Goal: Task Accomplishment & Management: Use online tool/utility

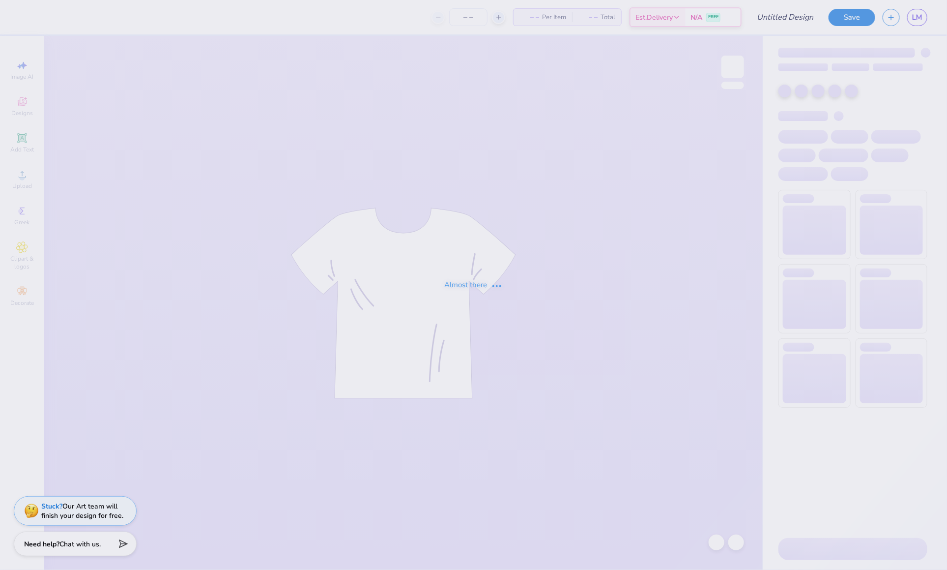
type input "Lehigh University : [PERSON_NAME]"
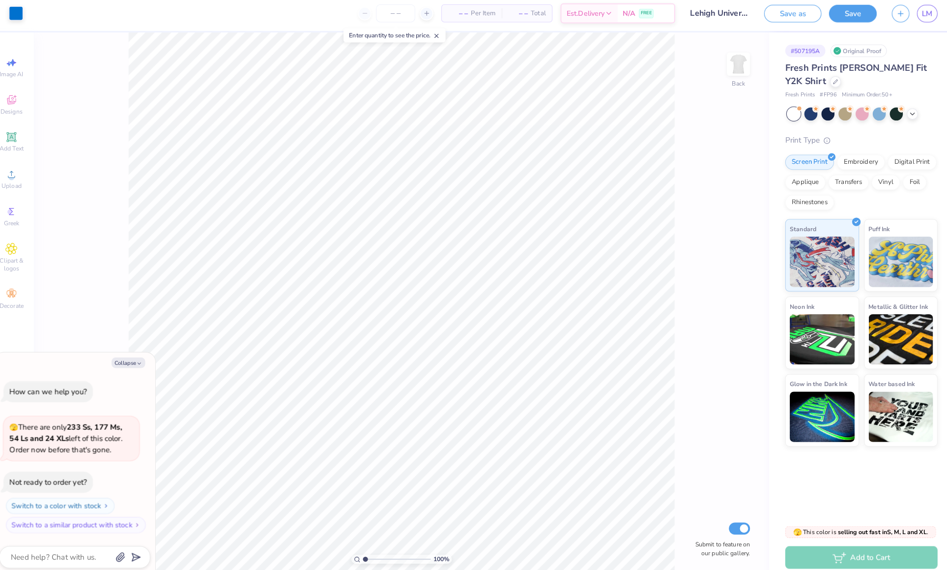
type textarea "x"
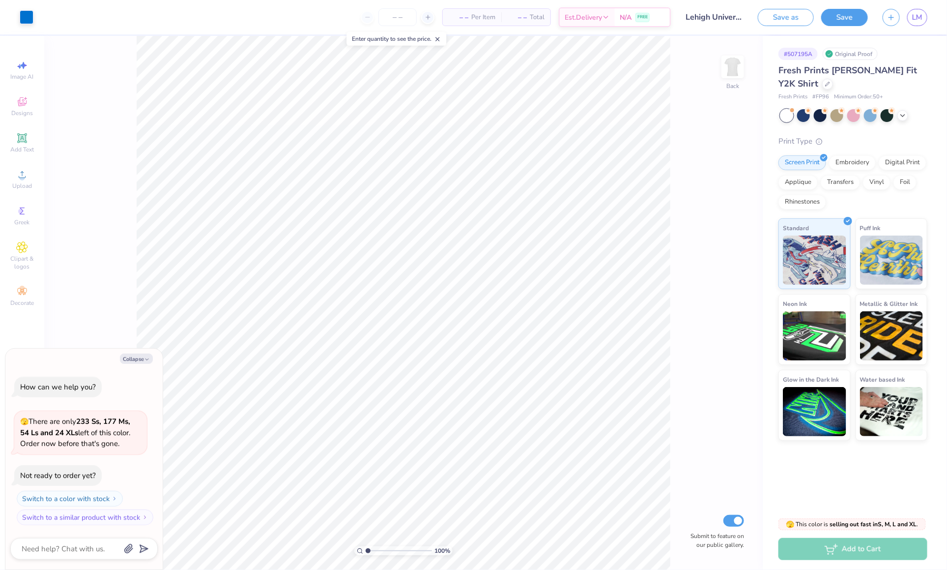
type input "1.33"
type textarea "x"
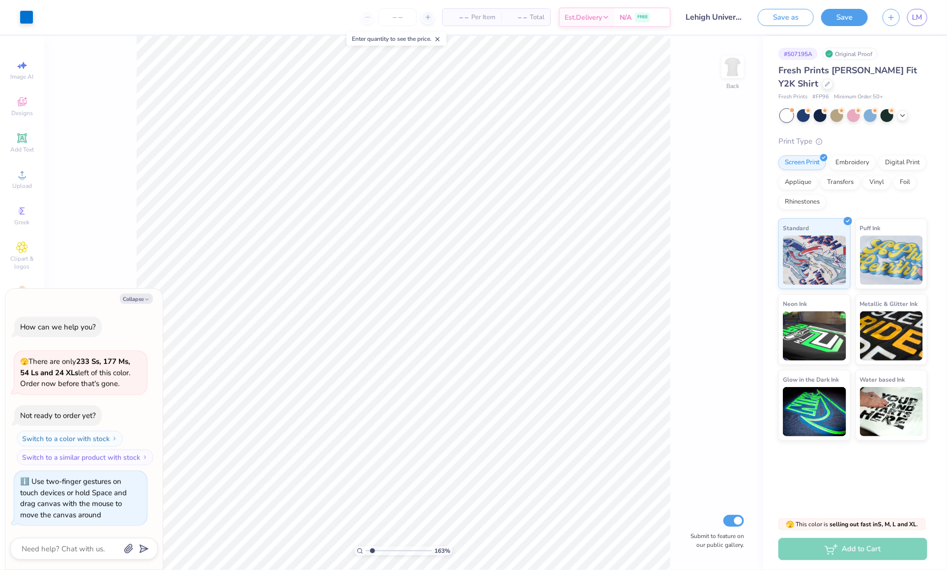
click at [372, 553] on input "range" at bounding box center [399, 550] width 66 height 9
drag, startPoint x: 372, startPoint y: 553, endPoint x: 361, endPoint y: 552, distance: 10.9
type input "1"
click at [366, 552] on input "range" at bounding box center [399, 550] width 66 height 9
click at [427, 16] on icon at bounding box center [428, 17] width 7 height 7
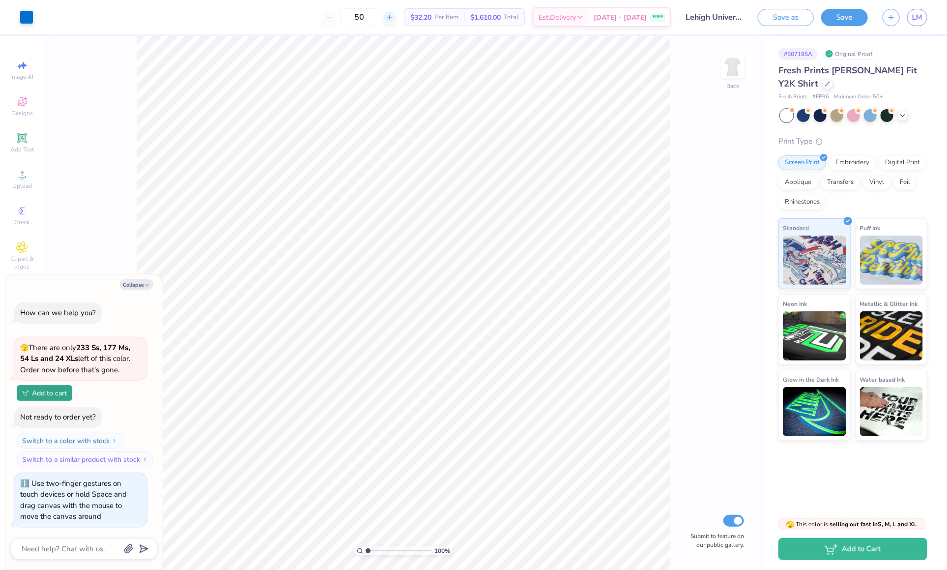
click at [427, 16] on span "$32.20" at bounding box center [421, 17] width 21 height 10
click at [376, 14] on input "50" at bounding box center [359, 17] width 38 height 18
type input "5"
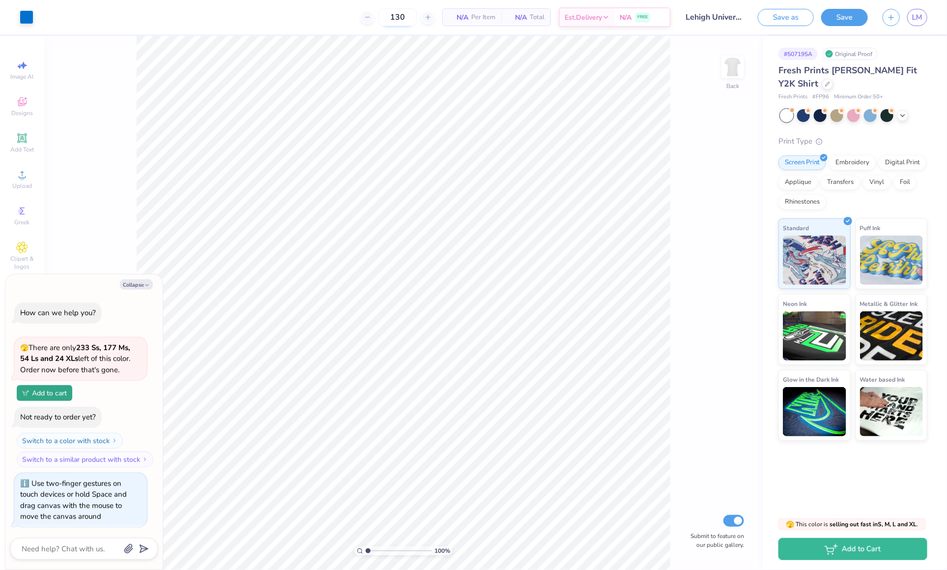
type input "130"
click at [850, 160] on div "Embroidery" at bounding box center [852, 161] width 47 height 15
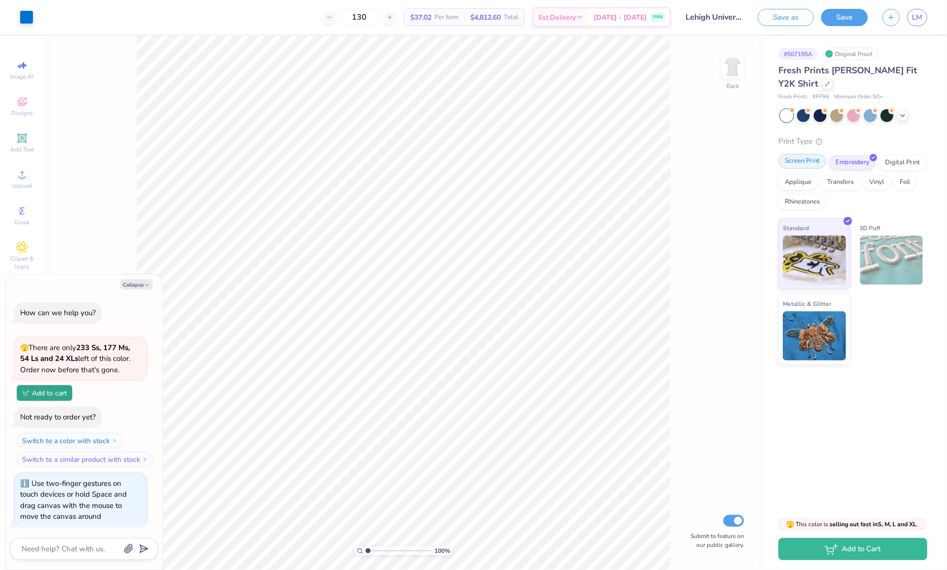
click at [815, 163] on div "Screen Print" at bounding box center [803, 161] width 48 height 15
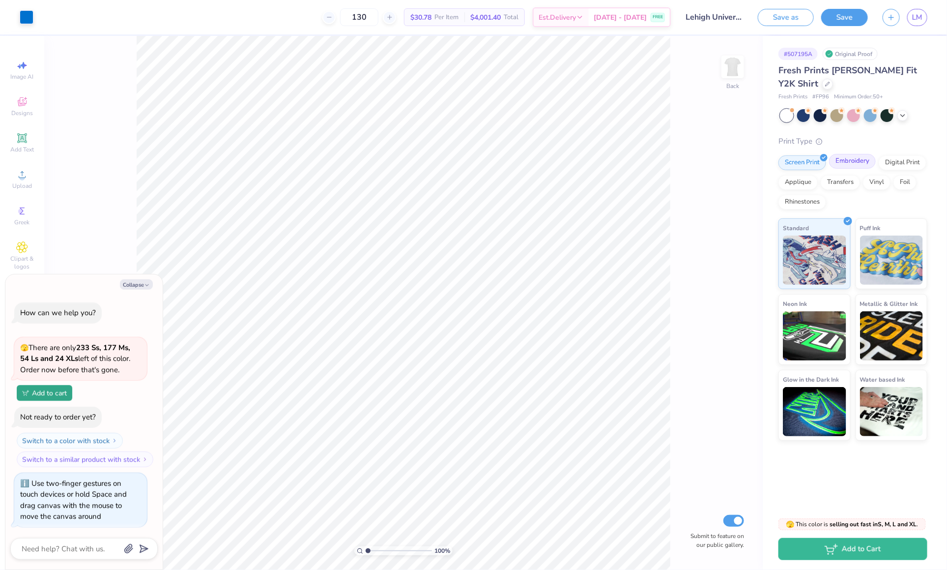
click at [839, 165] on div "Embroidery" at bounding box center [852, 161] width 47 height 15
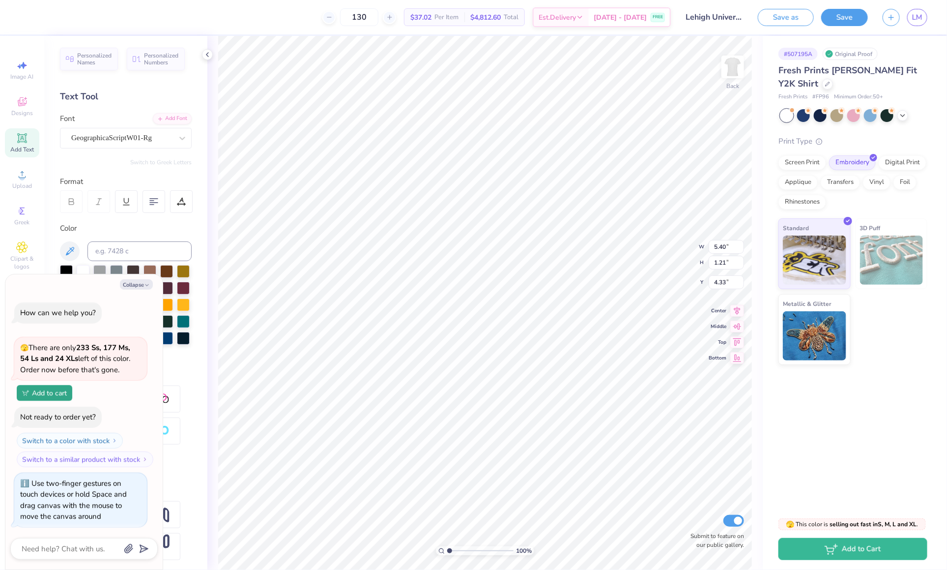
type textarea "x"
type input "6.50"
type textarea "x"
type input "4.96"
type textarea "x"
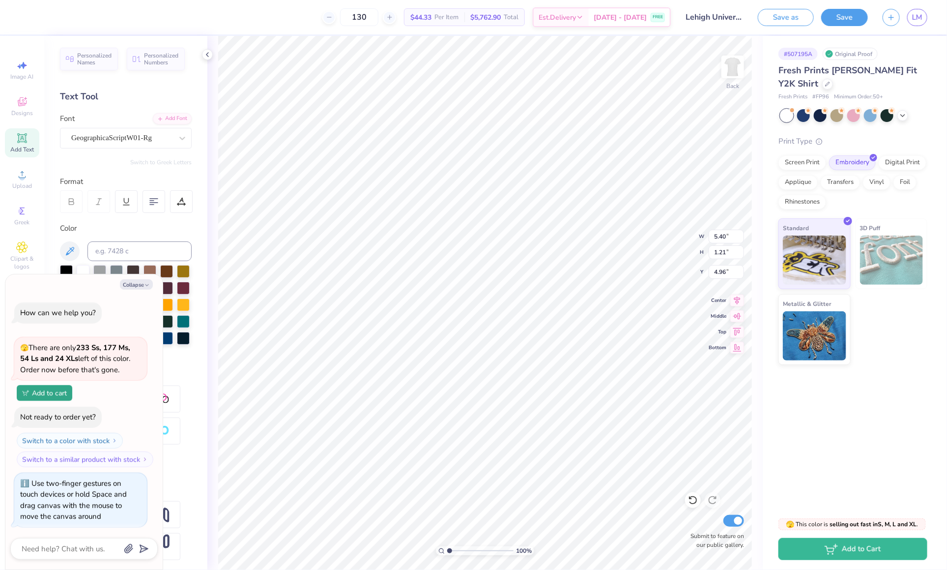
type textarea "k"
type textarea "x"
type textarea "ka"
type textarea "x"
type textarea "kap"
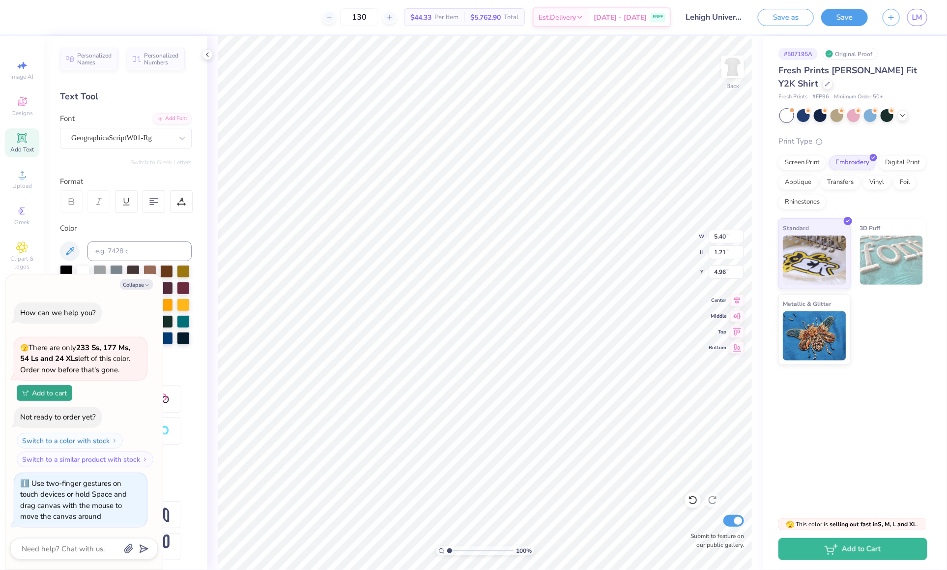
type textarea "x"
type textarea "[PERSON_NAME]"
type textarea "x"
type textarea "kappa"
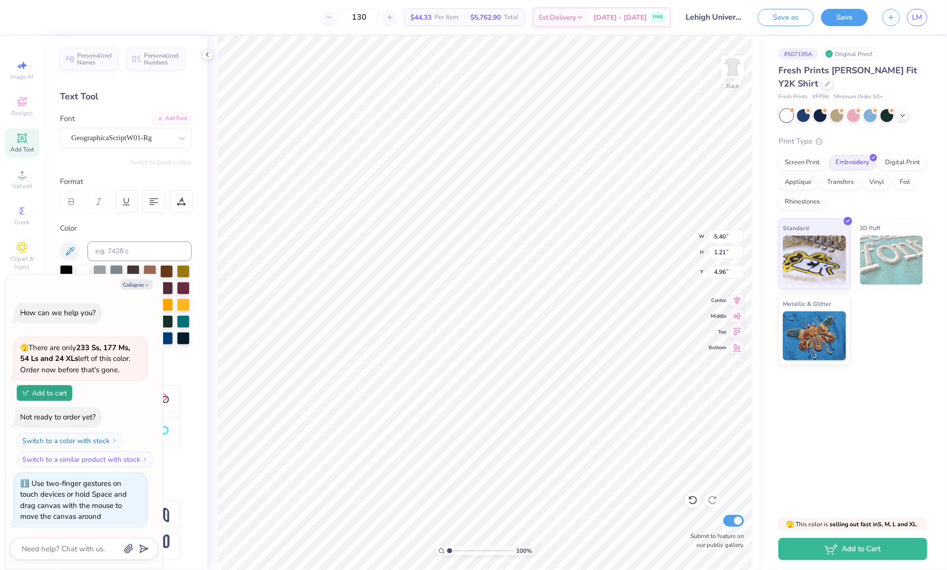
type textarea "x"
type textarea "K"
type textarea "x"
type textarea "KA"
type textarea "x"
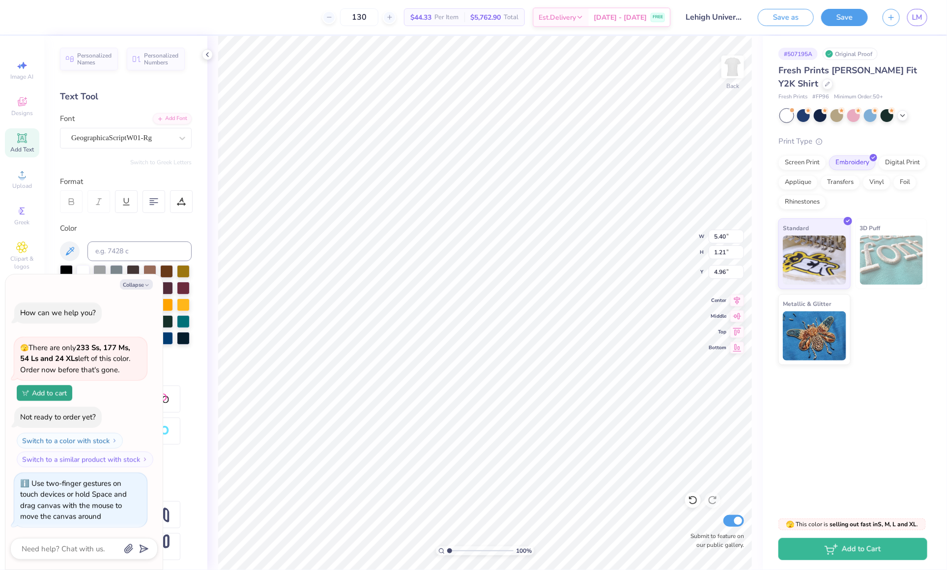
type textarea "KAP"
type textarea "x"
type textarea "[PERSON_NAME]"
type textarea "x"
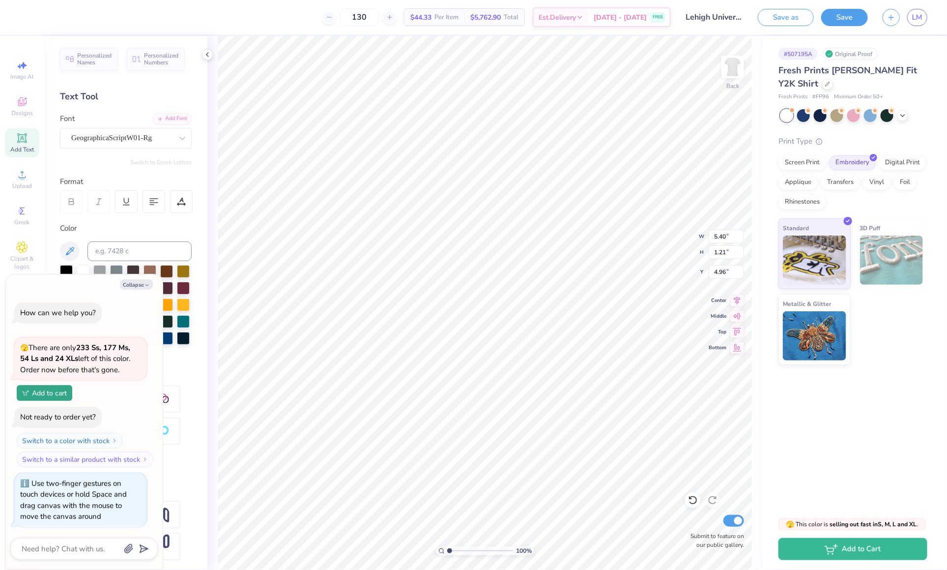
type textarea "KAPPA"
type textarea "x"
type textarea "KAPPA"
type textarea "x"
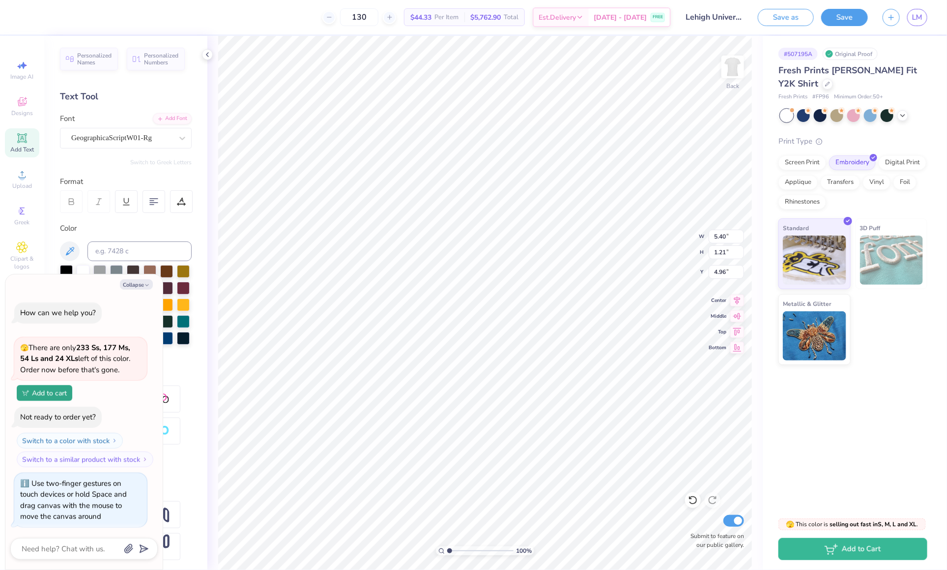
type textarea "KAPPA D"
type textarea "x"
type textarea "KAPPA DE"
type textarea "x"
type textarea "KAPPA DEL"
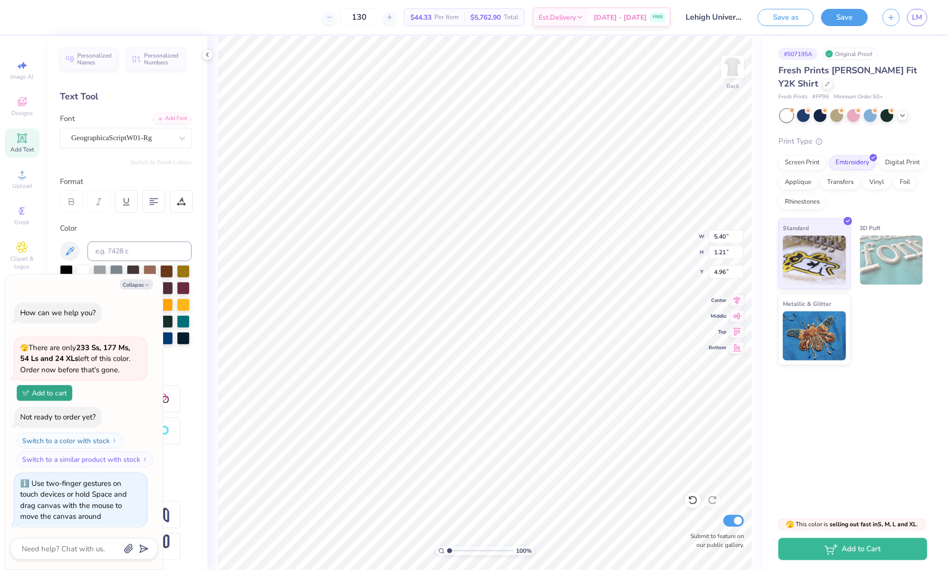
type textarea "x"
type textarea "KAPPA DELT"
type textarea "x"
type textarea "KAPPA DELTA"
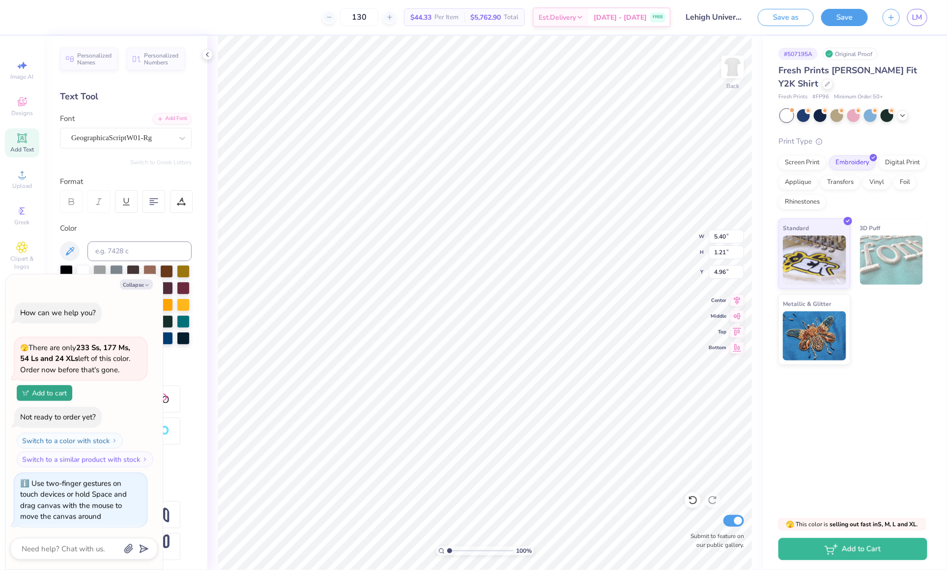
type textarea "x"
type textarea "KAPPA DELTA"
click at [133, 130] on div "GeographicaScriptW01-Rg" at bounding box center [126, 138] width 132 height 21
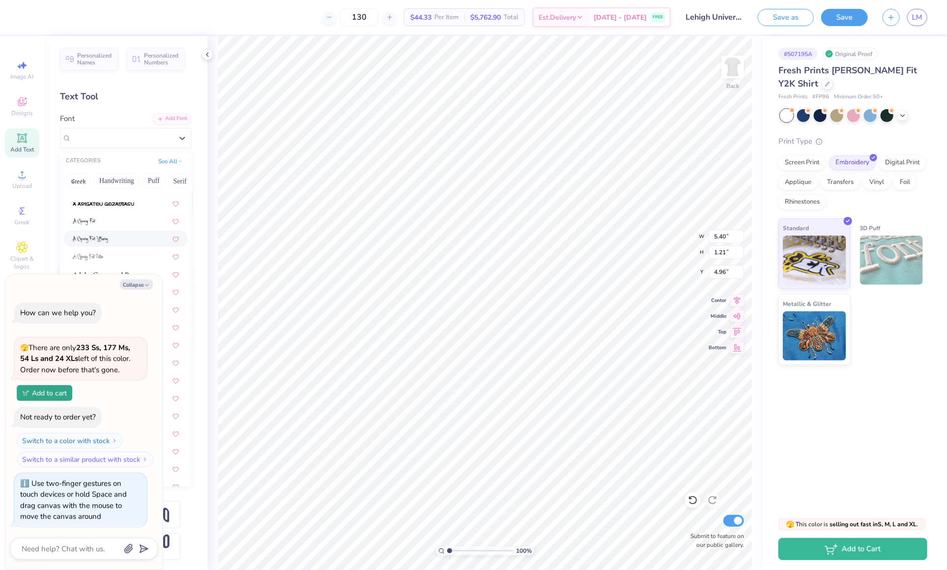
scroll to position [137, 0]
click at [141, 285] on button "Collapse" at bounding box center [136, 284] width 33 height 10
type textarea "x"
type input "10.41"
type input "1.07"
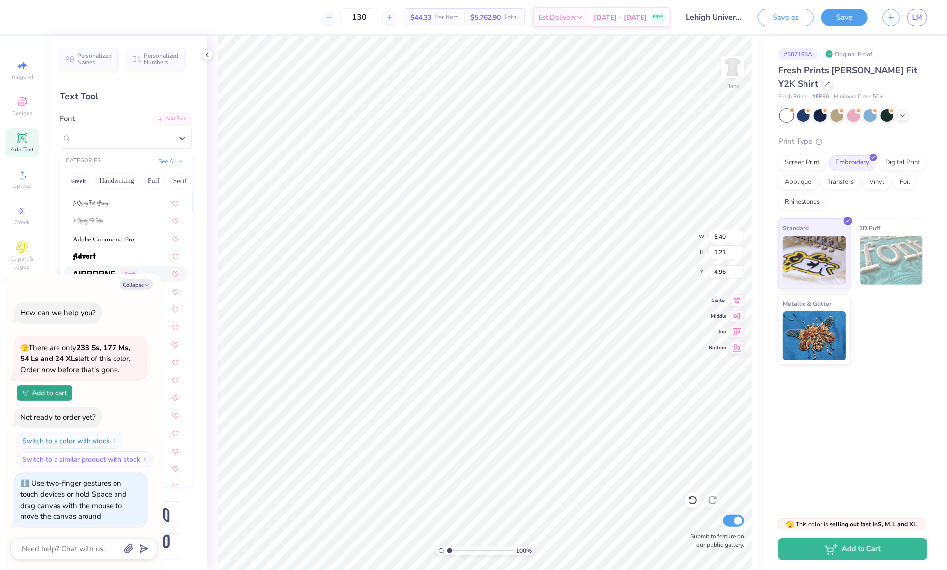
type input "4.98"
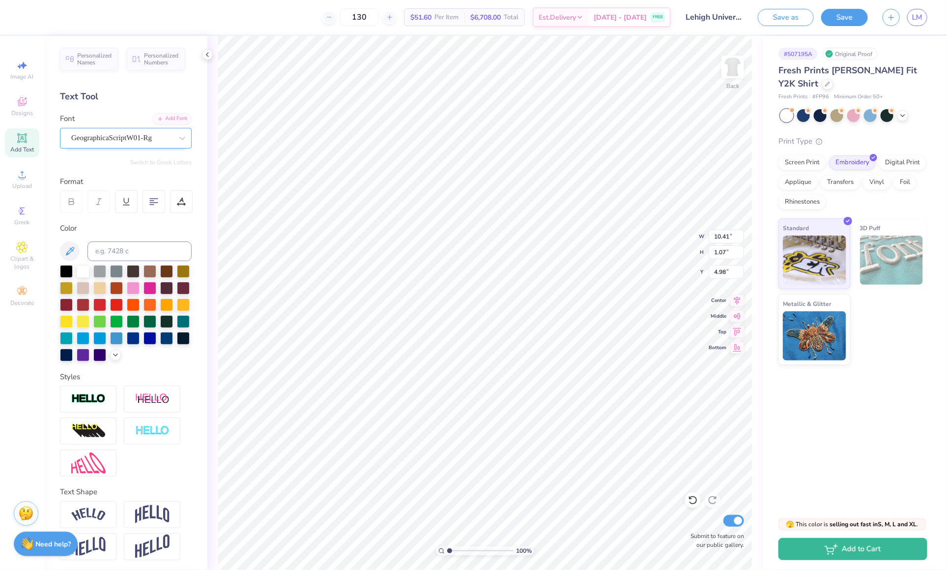
click at [126, 132] on div "GeographicaScriptW01-Rg" at bounding box center [121, 137] width 103 height 15
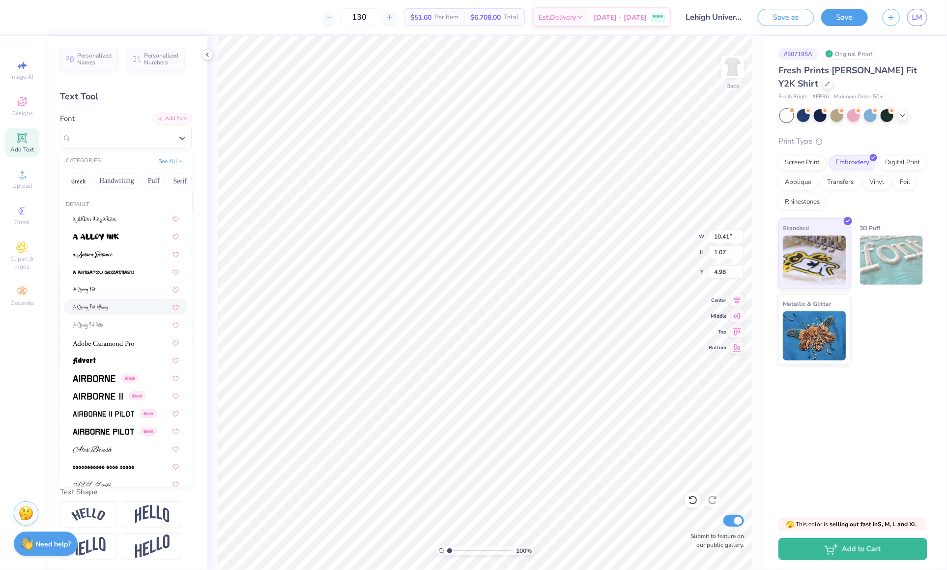
scroll to position [43, 0]
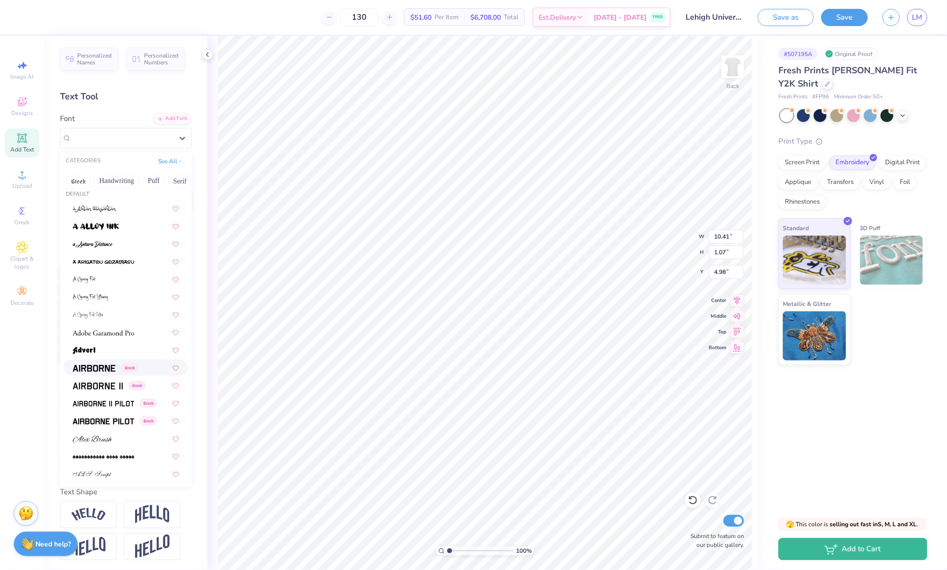
click at [106, 368] on img at bounding box center [94, 368] width 43 height 7
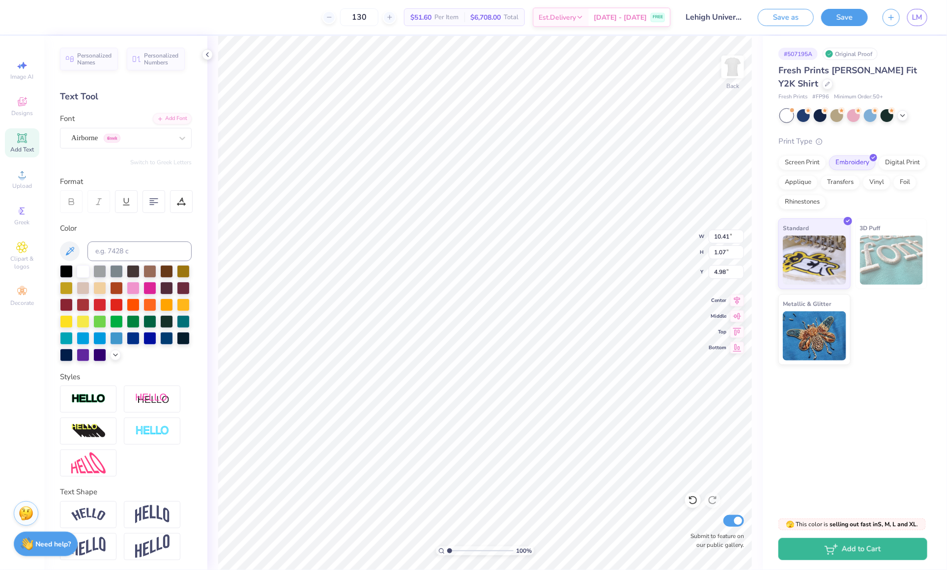
type input "7.37"
type input "1.01"
type input "5.02"
click at [147, 146] on div "Airborne Greek" at bounding box center [126, 138] width 132 height 21
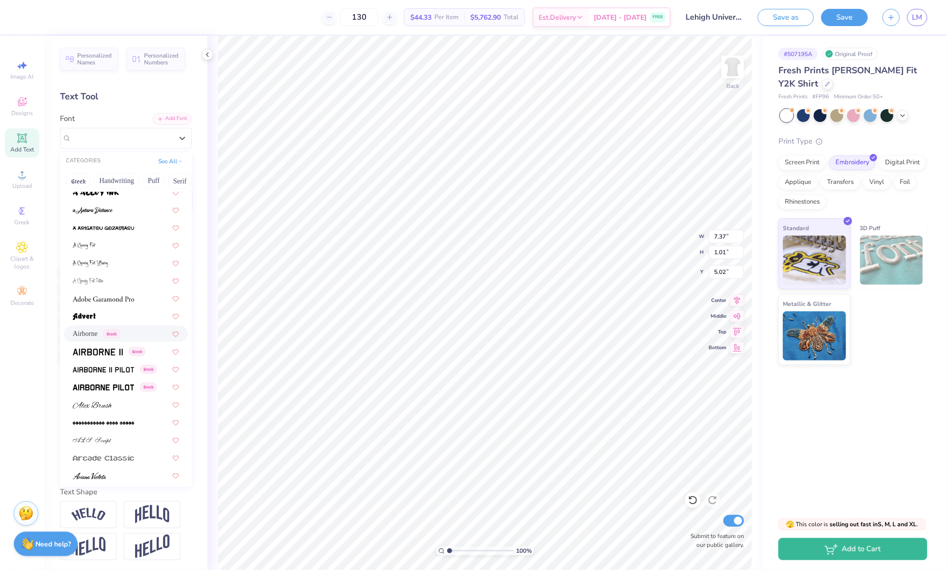
scroll to position [79, 0]
click at [100, 350] on img at bounding box center [98, 349] width 50 height 7
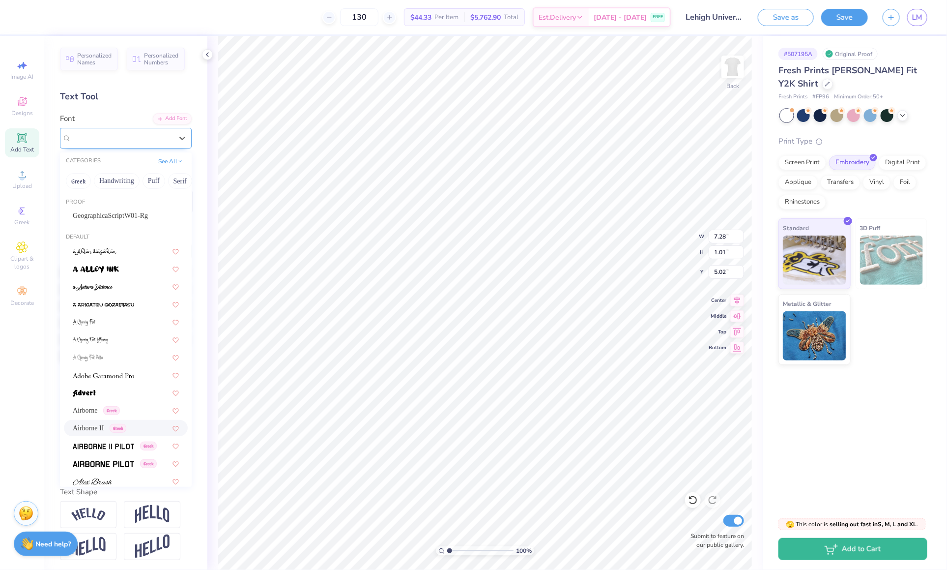
click at [129, 143] on div "Airborne II Greek" at bounding box center [121, 137] width 103 height 15
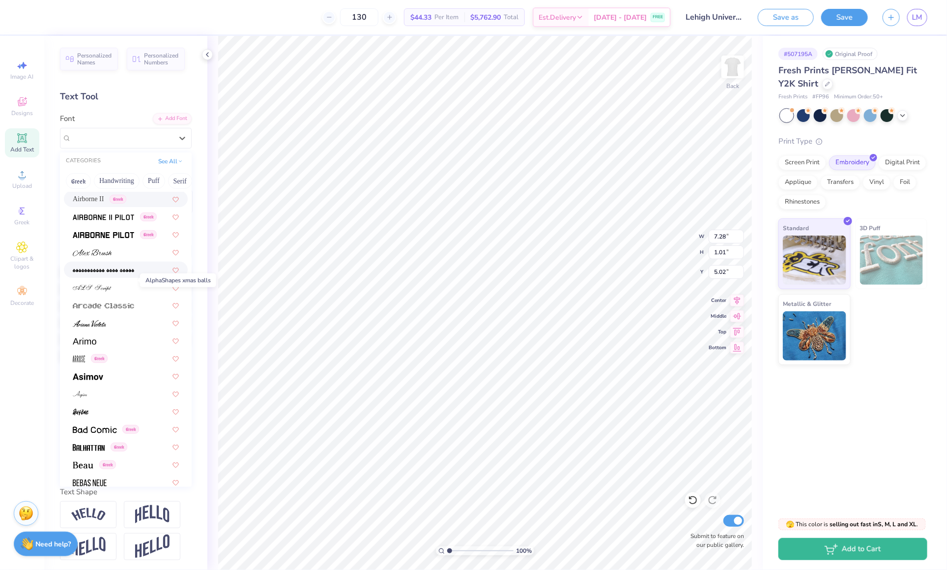
scroll to position [250, 0]
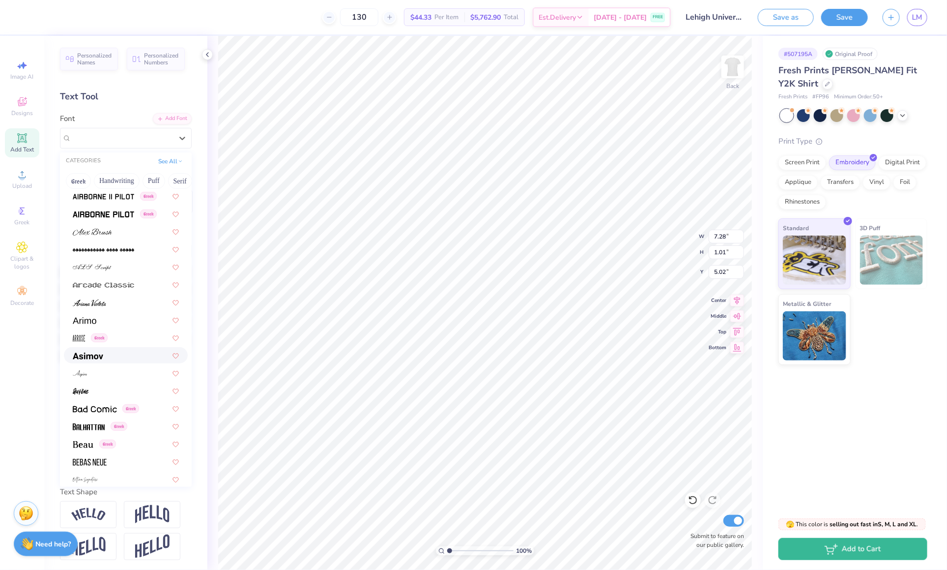
click at [94, 358] on span at bounding box center [88, 355] width 30 height 10
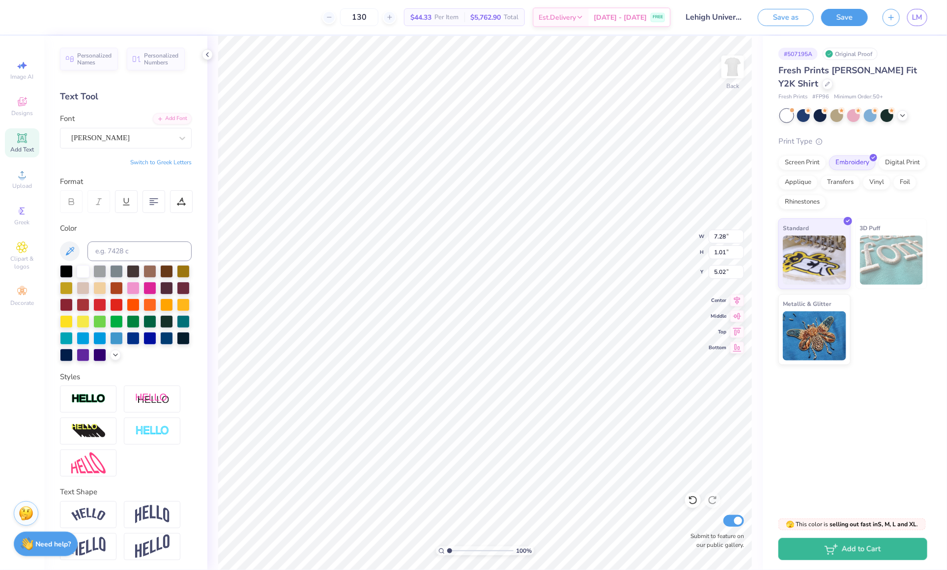
type input "7.57"
type input "0.99"
type input "5.03"
click at [111, 130] on div "[PERSON_NAME]" at bounding box center [121, 137] width 103 height 15
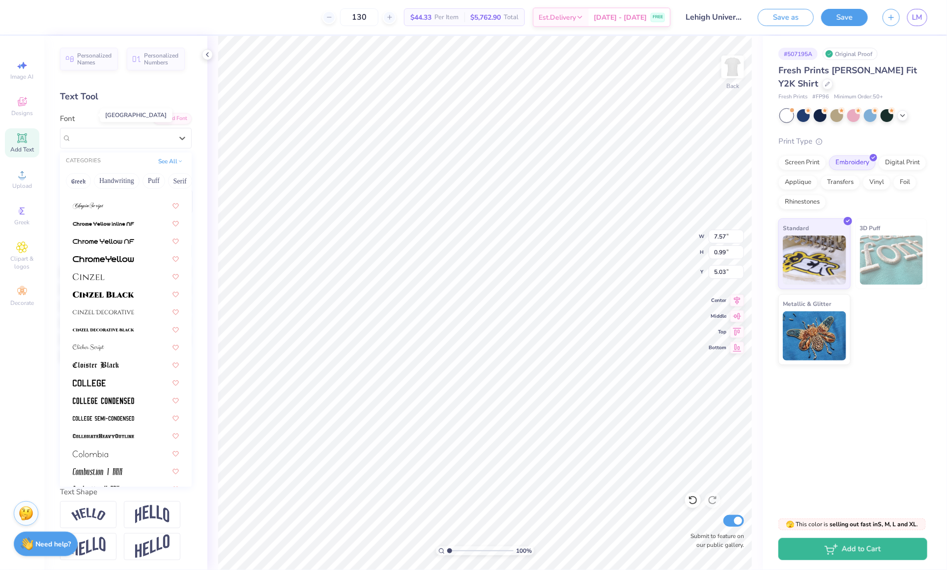
scroll to position [1148, 0]
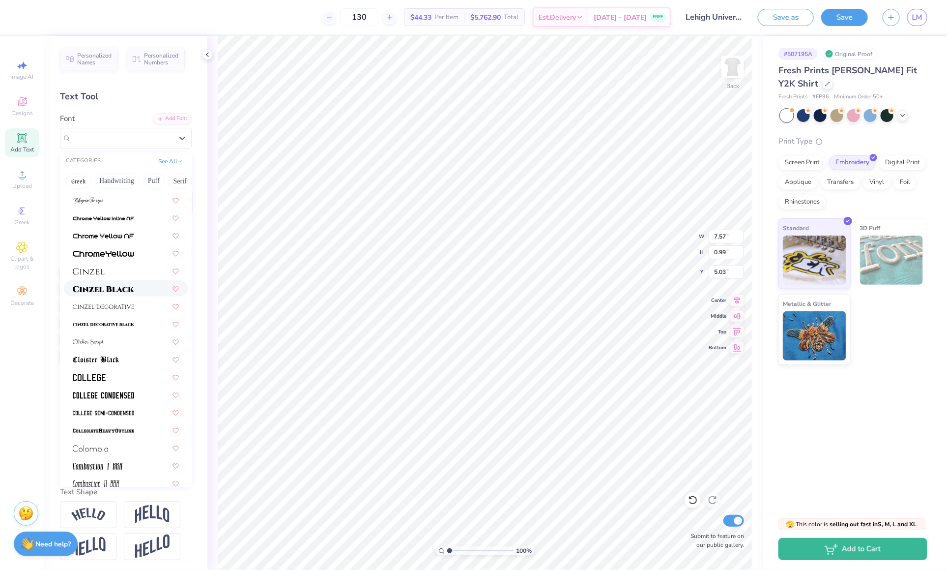
click at [93, 290] on img at bounding box center [103, 289] width 61 height 7
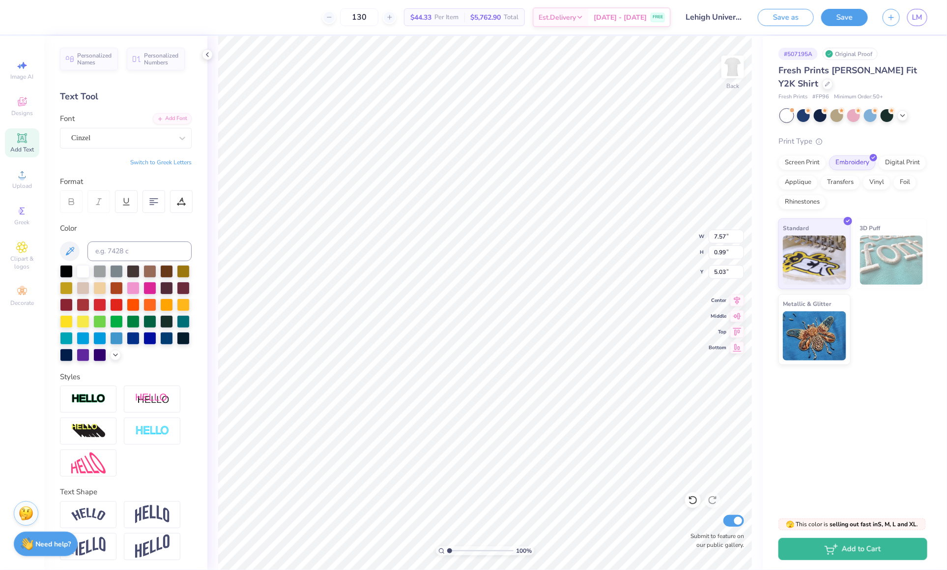
type input "8.78"
type input "1.02"
type input "5.01"
type input "6.25"
type input "0.73"
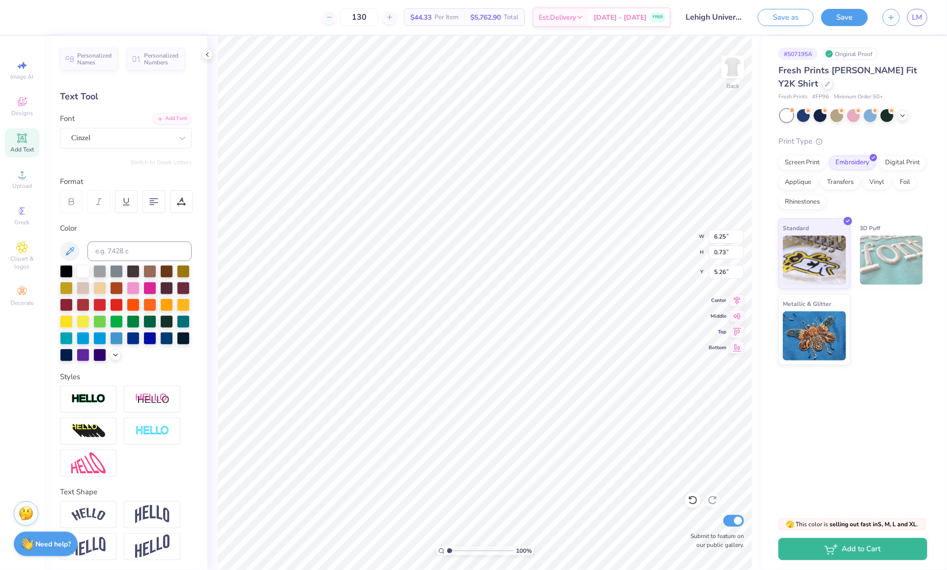
type input "4.42"
type input "6.32"
type input "0.74"
type input "4.41"
type input "4.39"
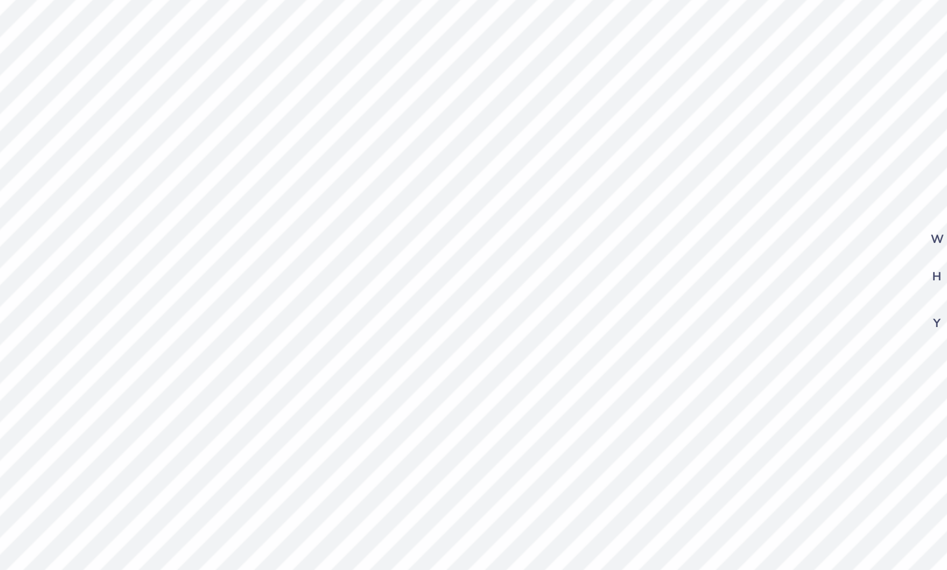
type input "4.23"
type input "6.20"
type input "2.07"
type input "2.18"
type input "4.25"
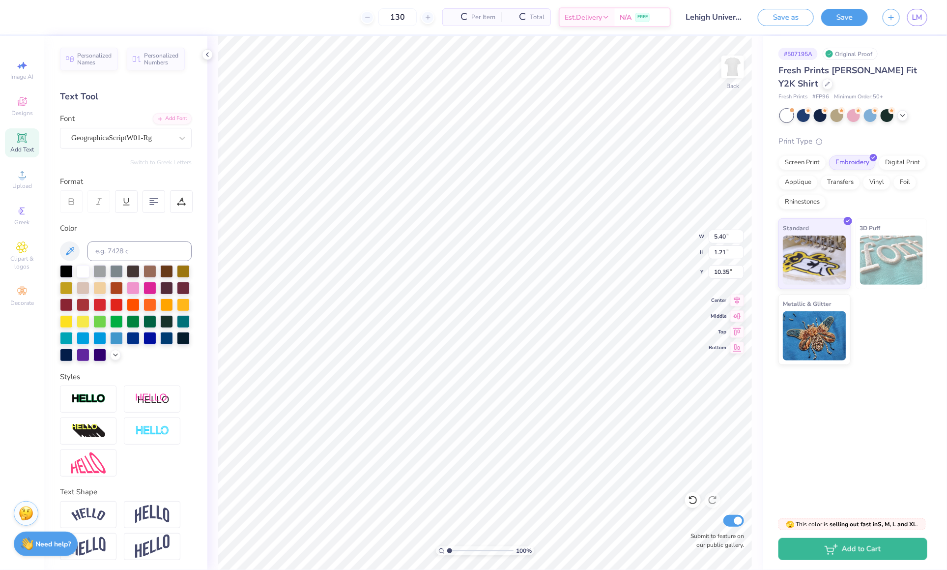
type input "16.49"
type input "11.52"
type input "5.40"
type input "1.21"
type input "4.37"
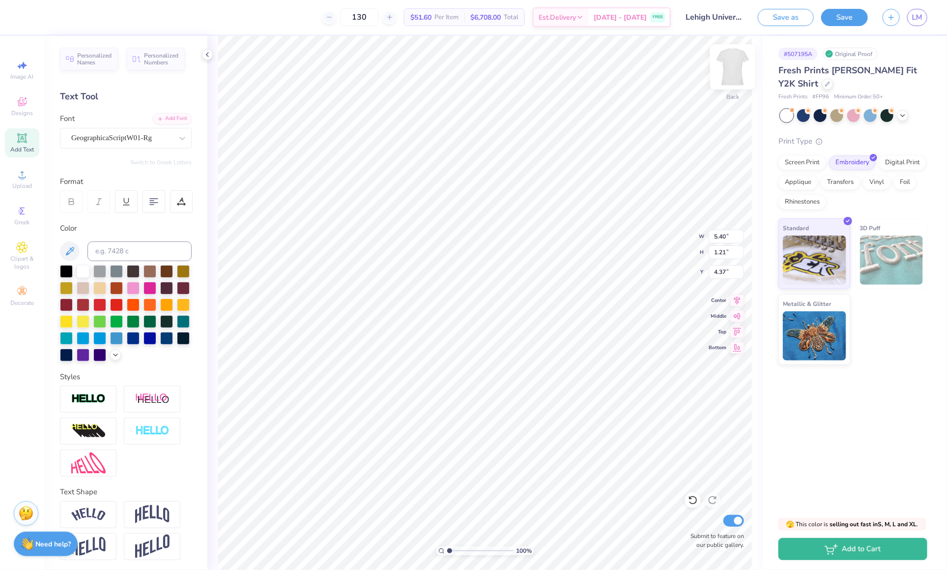
type input "9.40"
type input "6.32"
type input "0.74"
type input "4.43"
type input "4.25"
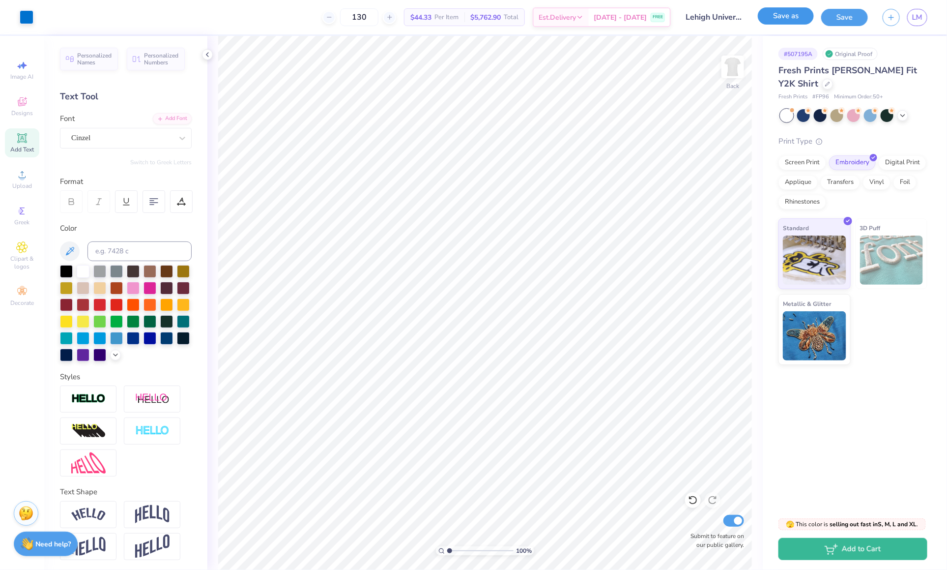
click at [785, 19] on button "Save as" at bounding box center [786, 15] width 56 height 17
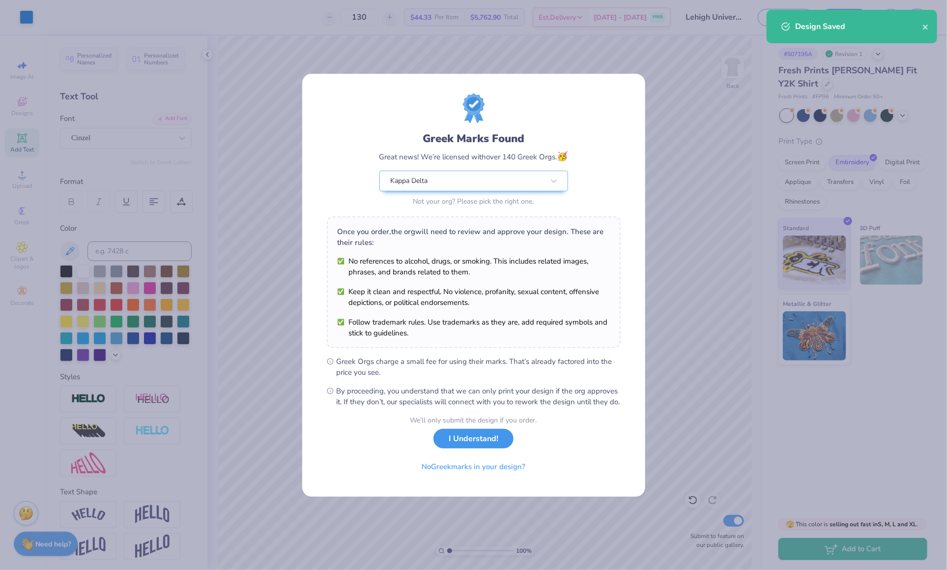
click at [473, 449] on button "I Understand!" at bounding box center [474, 439] width 80 height 20
